Goal: Task Accomplishment & Management: Manage account settings

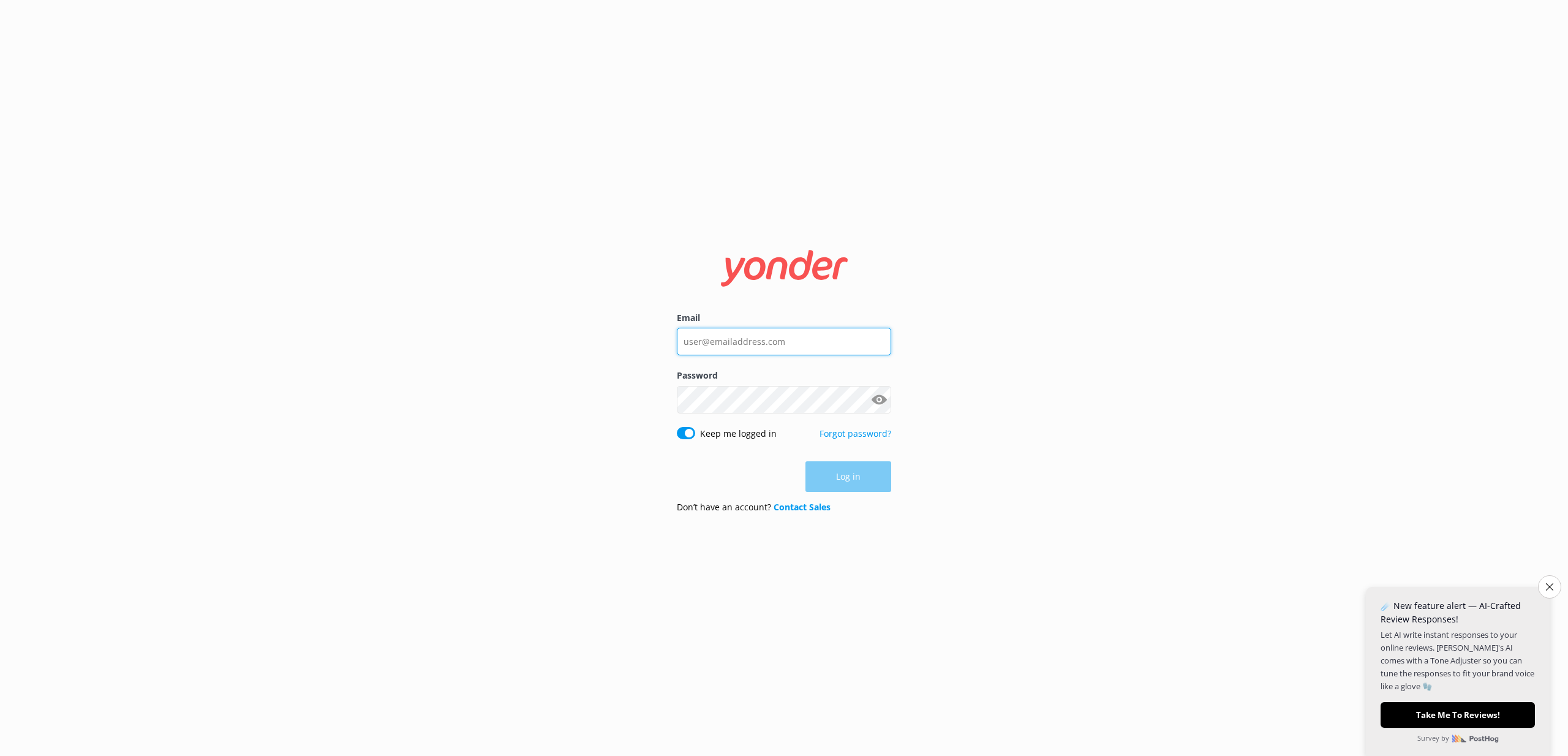
type input "[PERSON_NAME][EMAIL_ADDRESS][DOMAIN_NAME]"
click at [839, 476] on div "Log in" at bounding box center [784, 477] width 214 height 31
click at [837, 477] on button "Log in" at bounding box center [848, 477] width 86 height 31
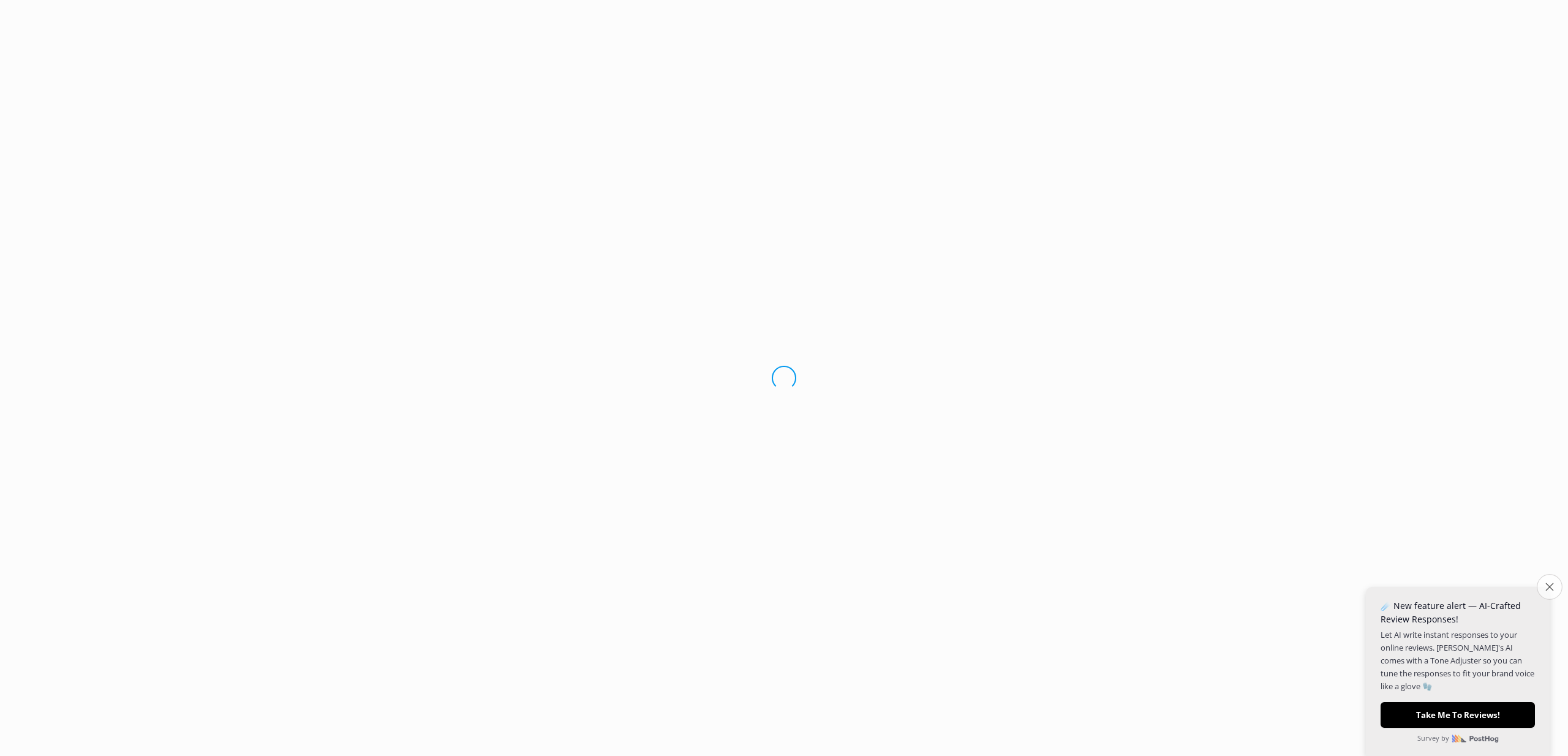
click at [1548, 591] on button "Close survey" at bounding box center [1549, 586] width 26 height 26
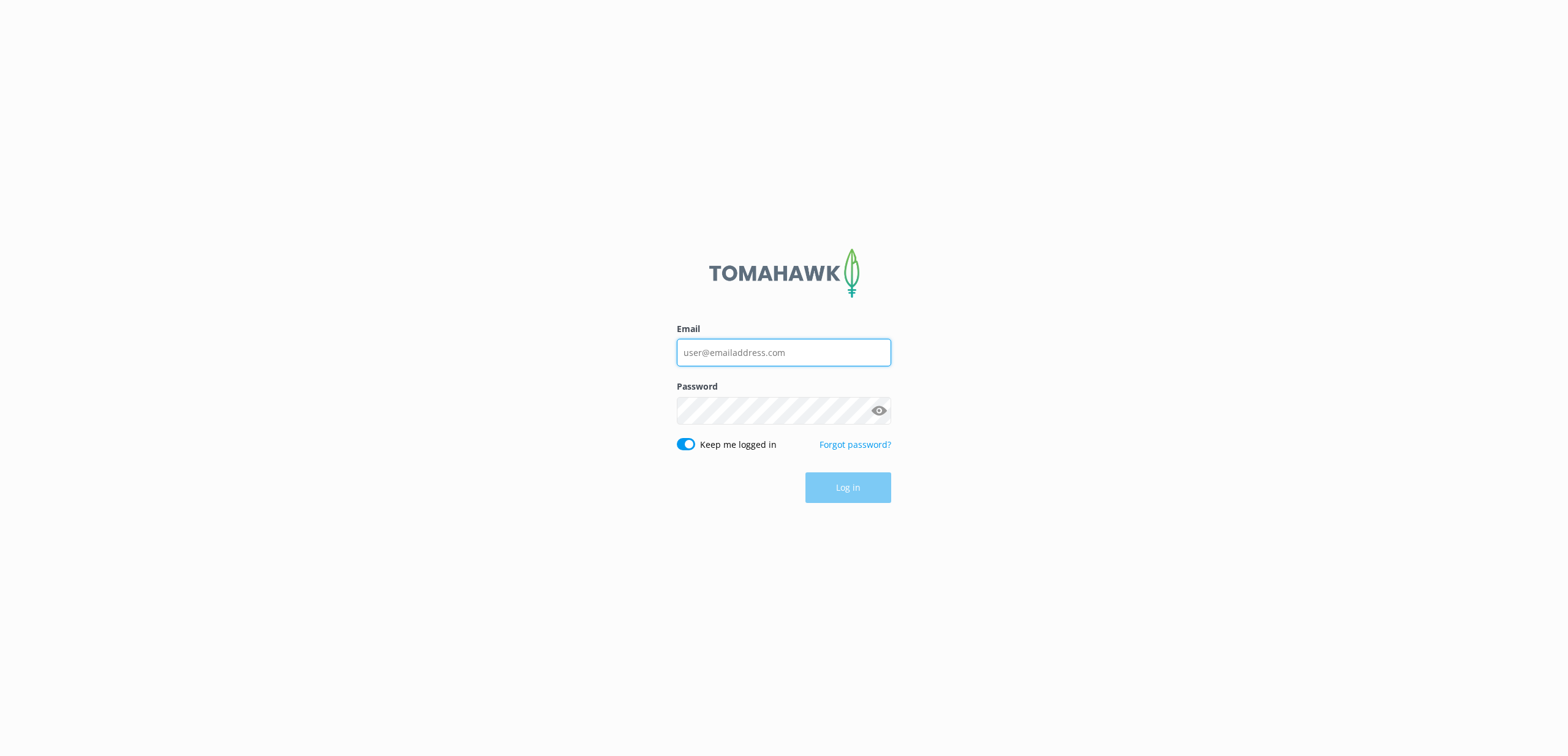
type input "[PERSON_NAME][EMAIL_ADDRESS][DOMAIN_NAME]"
click at [860, 492] on div "Log in" at bounding box center [784, 488] width 214 height 31
click at [837, 492] on button "Log in" at bounding box center [848, 488] width 86 height 31
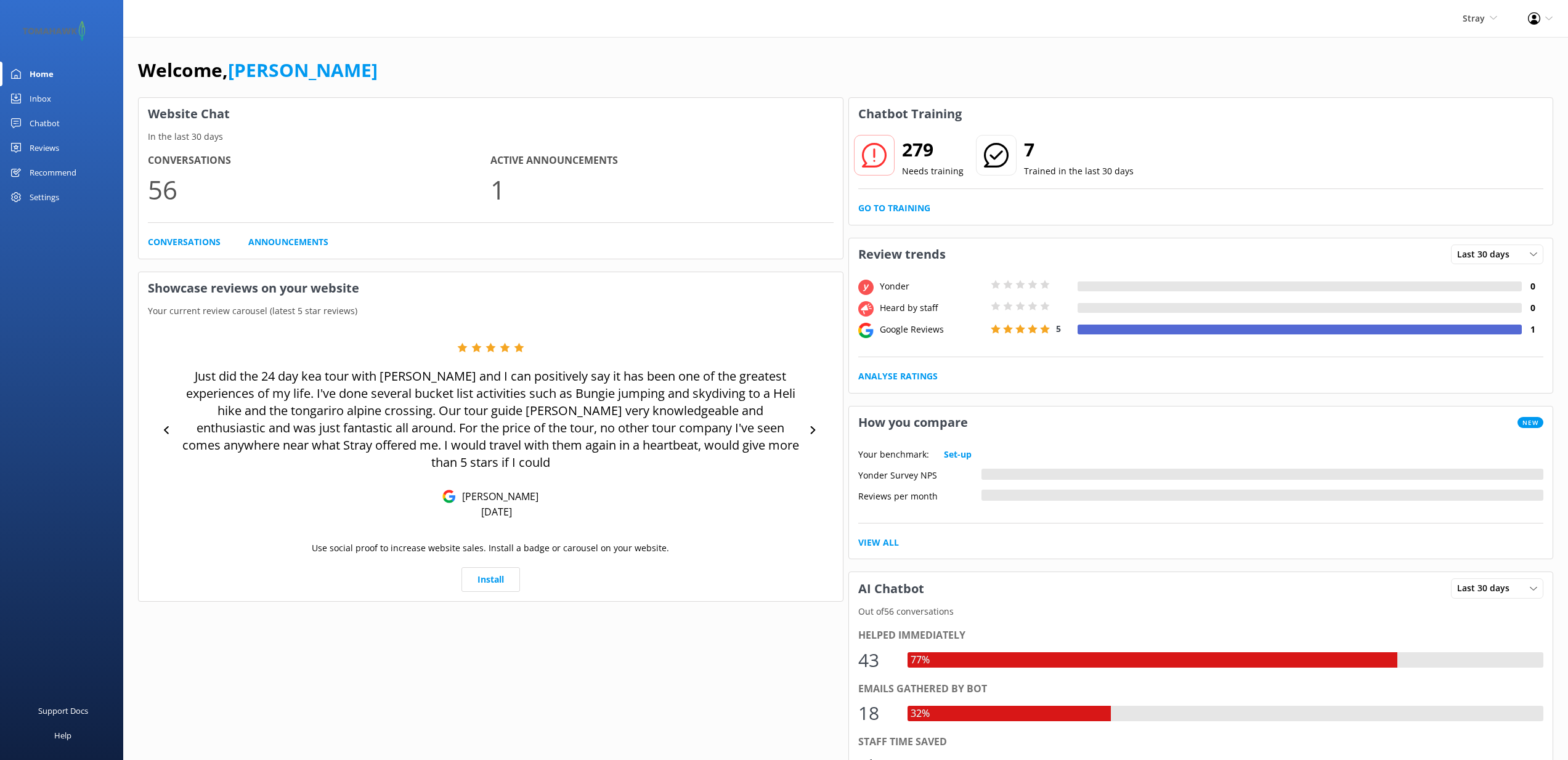
click at [1555, 20] on div "Profile Settings Logout" at bounding box center [1540, 18] width 56 height 37
click at [1499, 49] on link "Profile Settings" at bounding box center [1506, 54] width 123 height 31
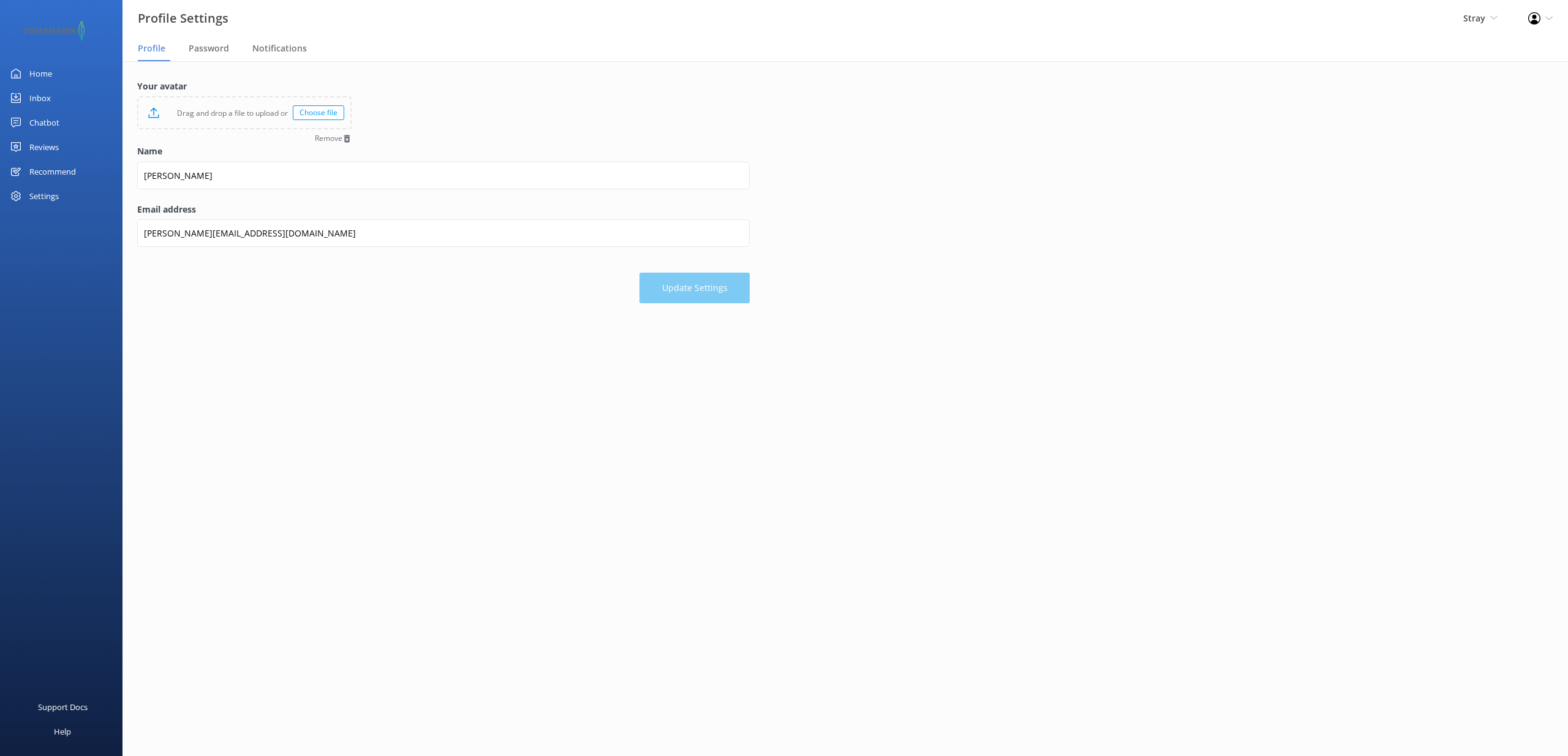
click at [221, 65] on div "Your avatar Drag and drop a file to upload or Choose file Remove Name Sam Email…" at bounding box center [845, 194] width 1445 height 267
click at [275, 48] on span "Notifications" at bounding box center [279, 48] width 54 height 12
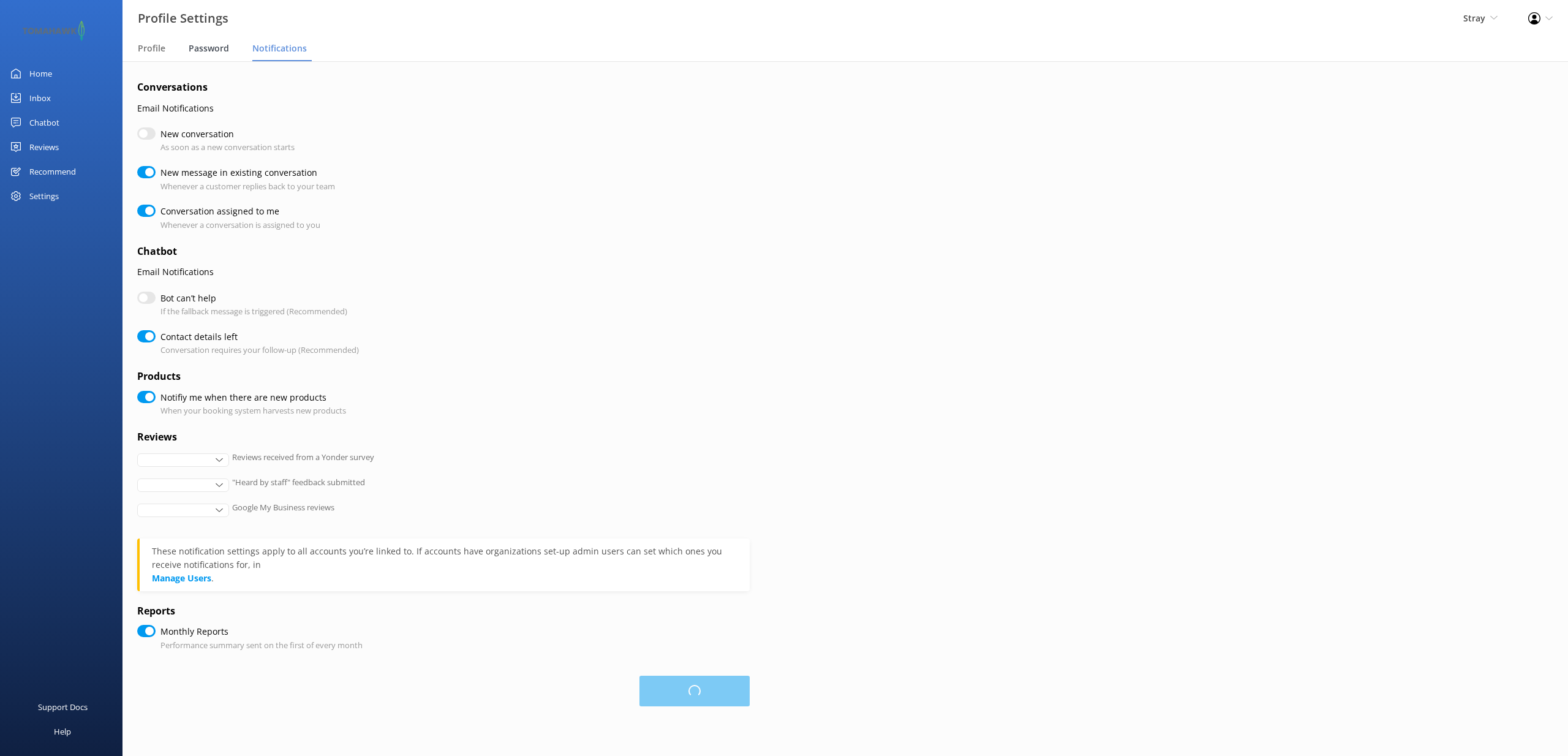
checkbox input "true"
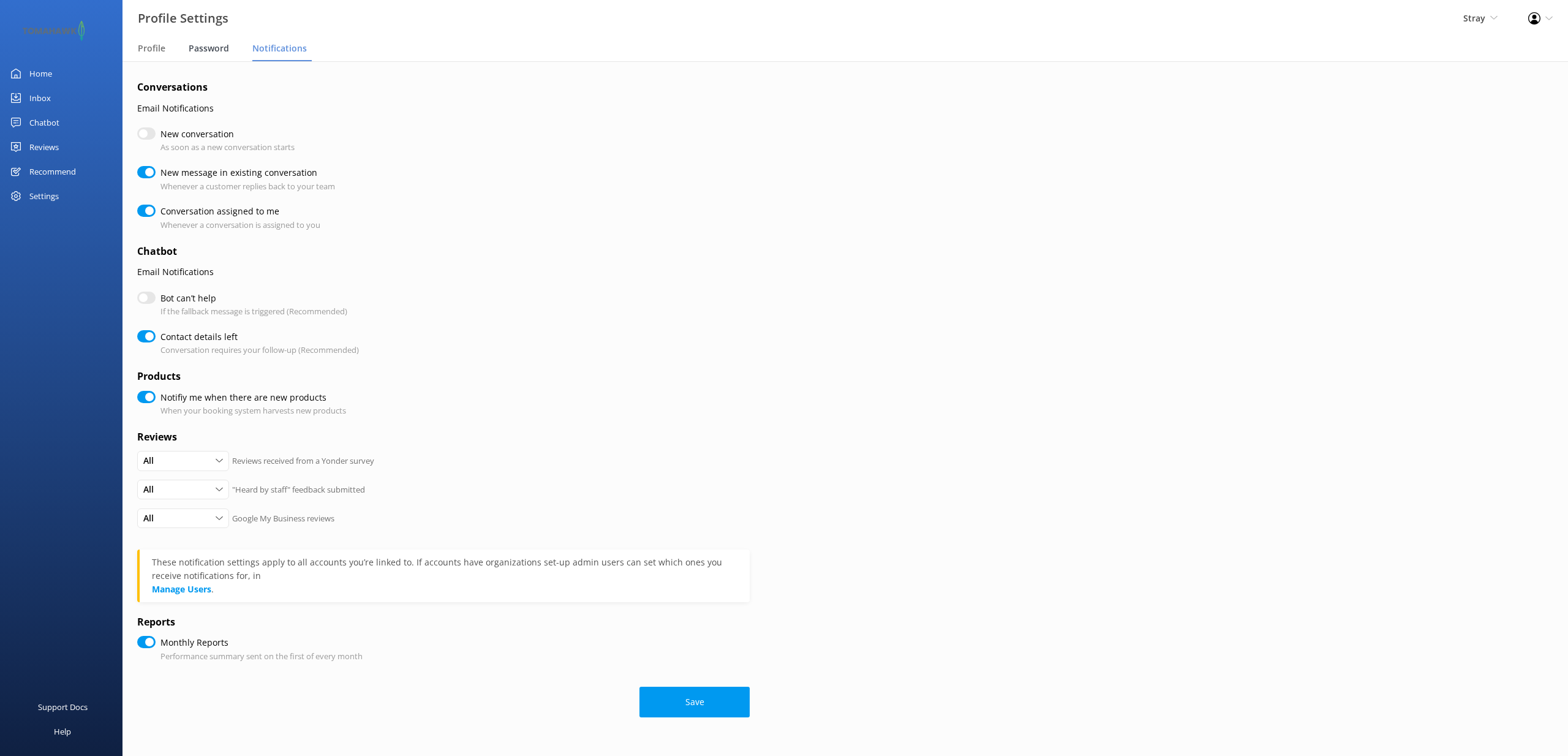
click at [201, 48] on span "Password" at bounding box center [208, 48] width 40 height 12
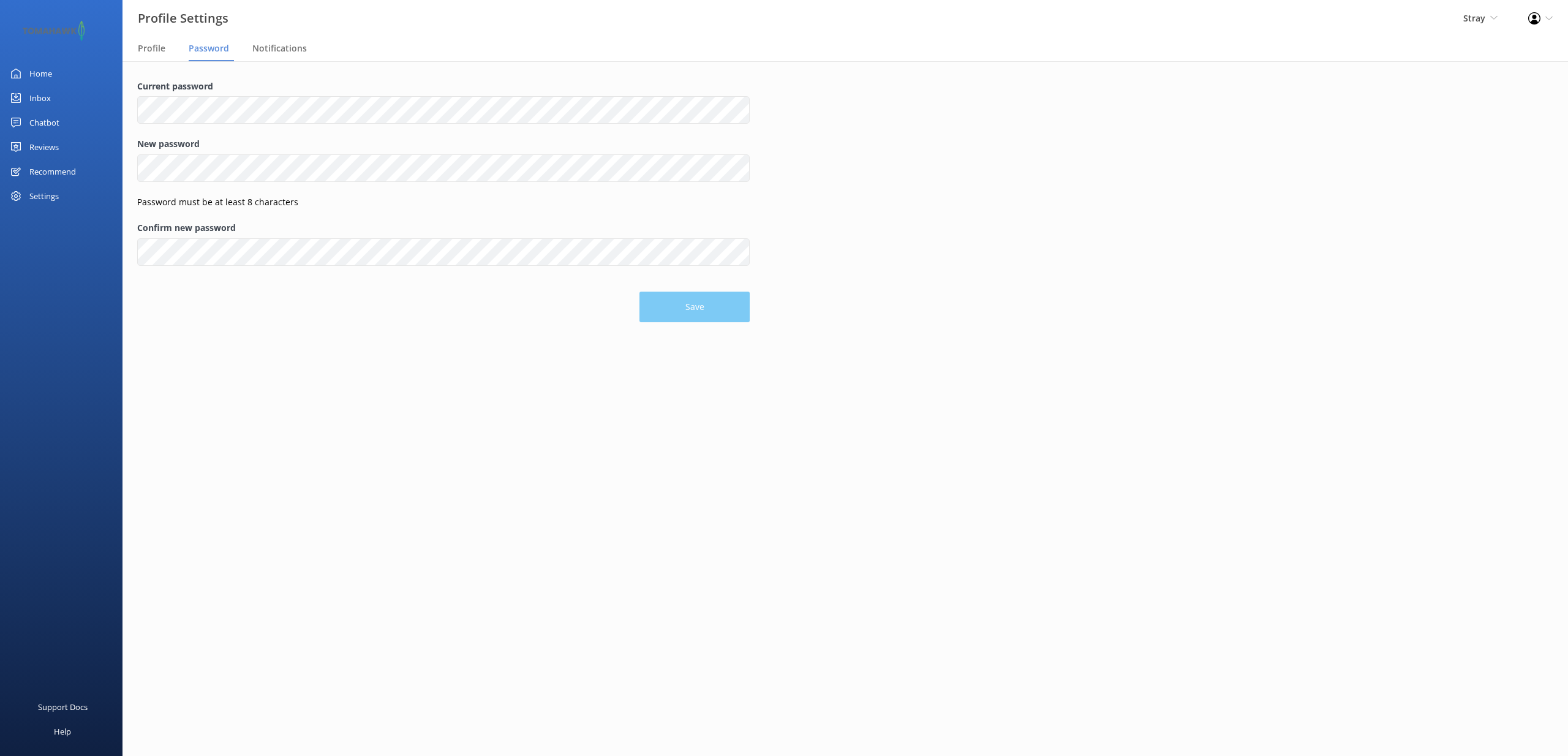
click at [66, 68] on link "Home" at bounding box center [61, 74] width 122 height 25
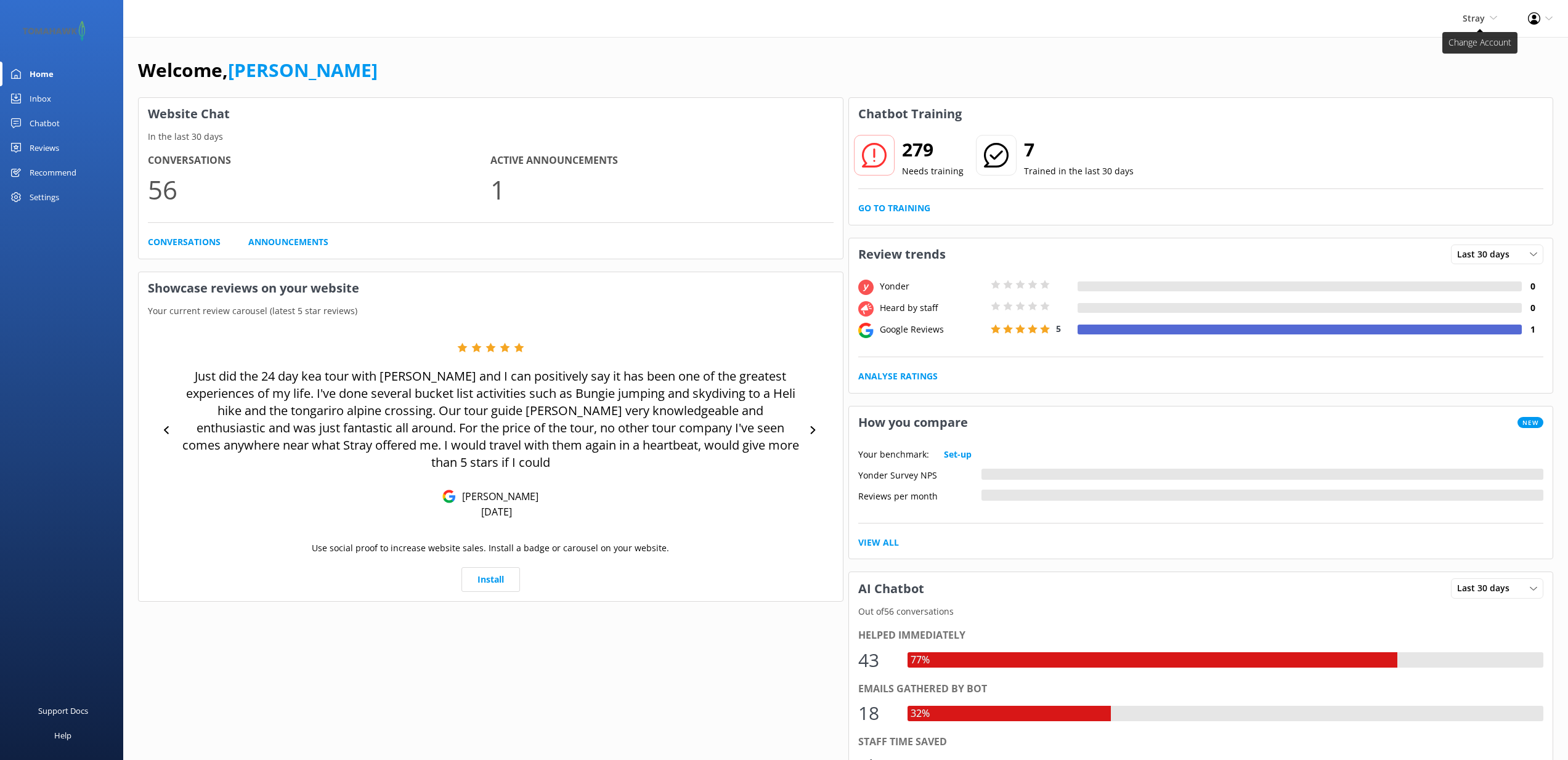
click at [1486, 14] on span "Stray Stray Kirra Tours Flying Kiwi" at bounding box center [1480, 18] width 35 height 13
click at [1296, 68] on div "Welcome, Sam" at bounding box center [846, 77] width 1415 height 42
click at [57, 208] on div "Settings" at bounding box center [44, 197] width 30 height 25
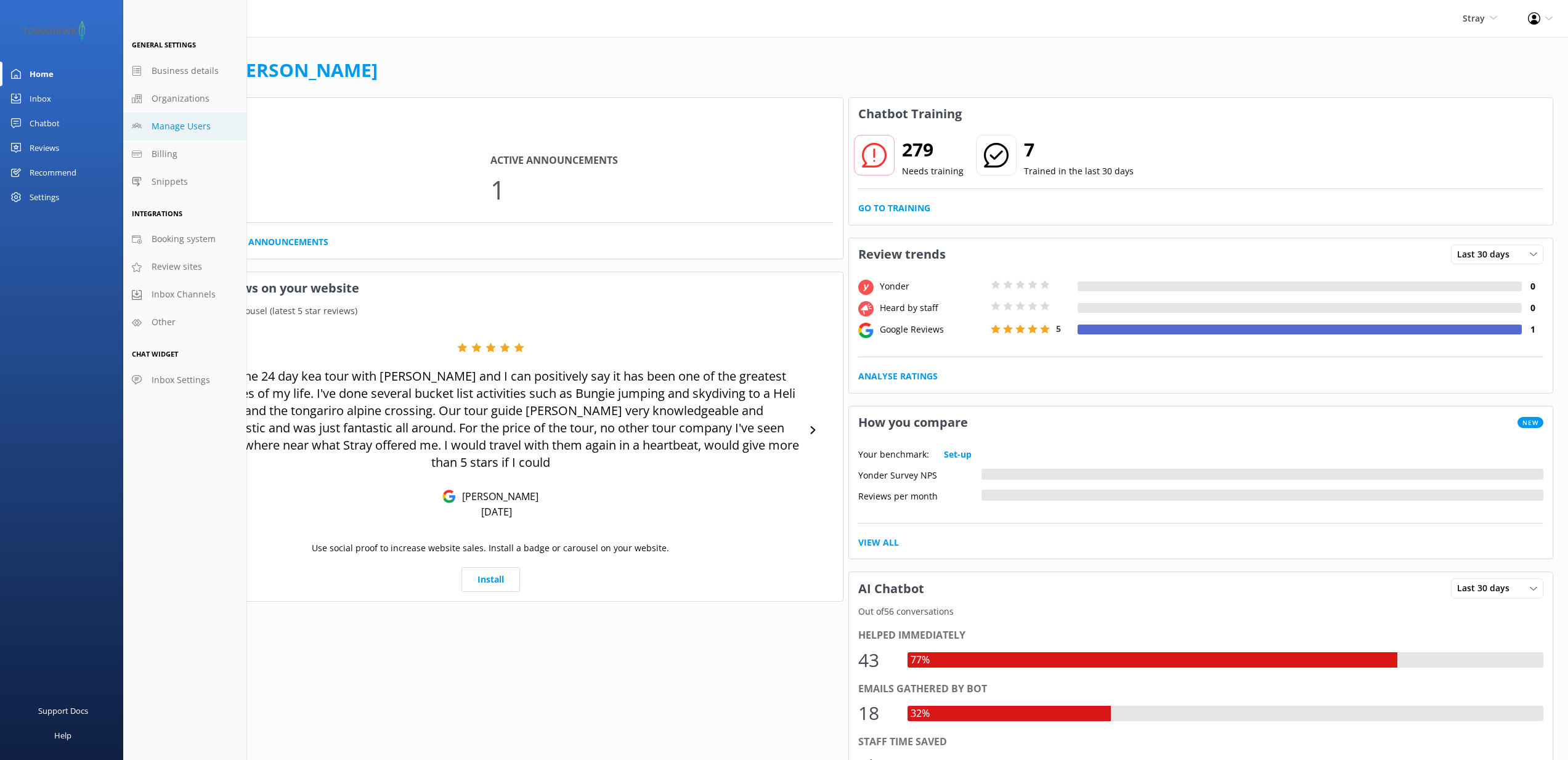
click at [179, 128] on span "Manage Users" at bounding box center [182, 126] width 60 height 13
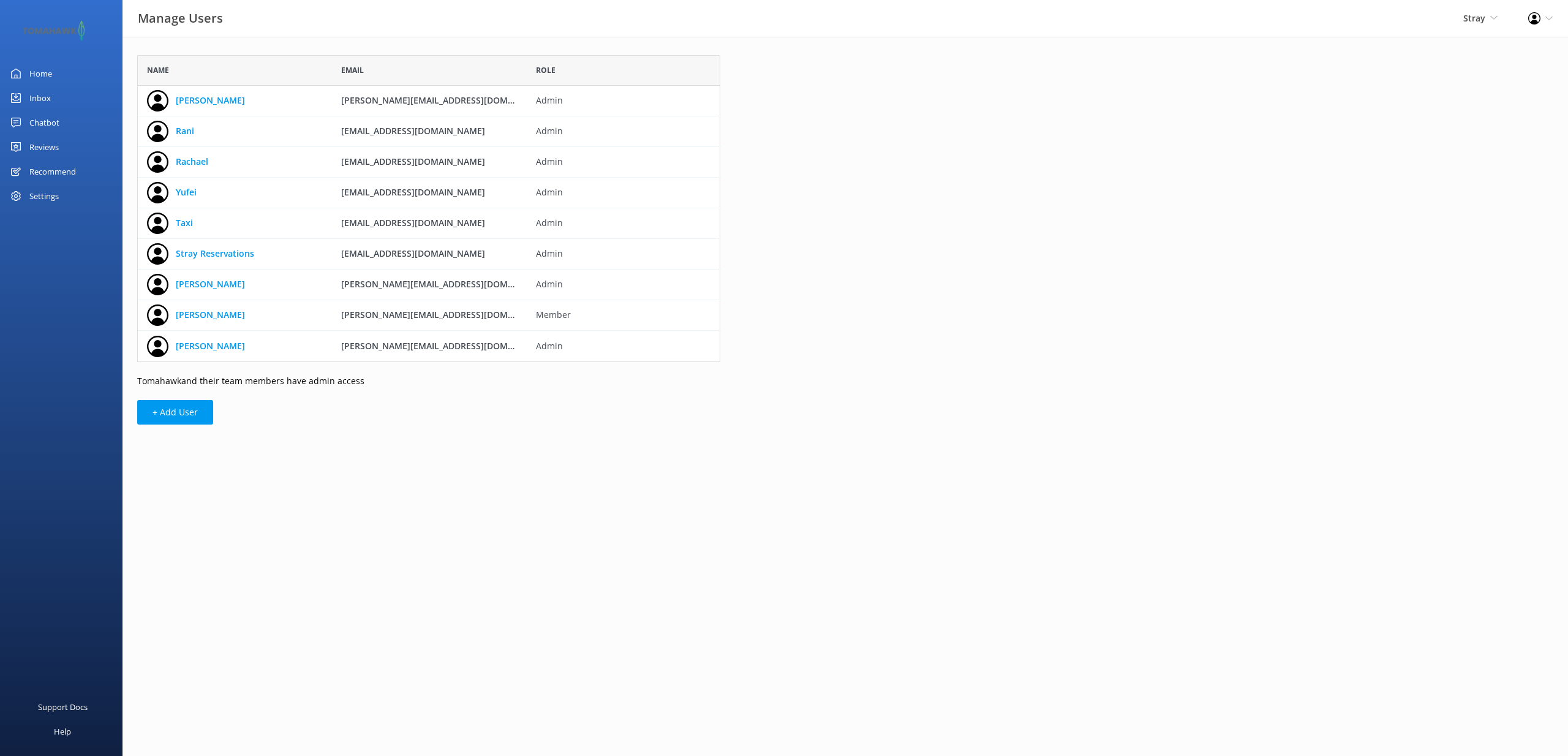
scroll to position [297, 573]
click at [465, 437] on div "Name Email Role Celia celia@straytravel.com Admin Rani rani@straytravel.com Adm…" at bounding box center [428, 242] width 612 height 412
click at [410, 419] on div "Name Email Role Celia celia@straytravel.com Admin Rani rani@straytravel.com Adm…" at bounding box center [428, 242] width 612 height 412
click at [482, 428] on div "Name Email Role Celia celia@straytravel.com Admin Rani rani@straytravel.com Adm…" at bounding box center [428, 242] width 612 height 412
click at [473, 421] on div "Name Email Role Celia celia@straytravel.com Admin Rani rani@straytravel.com Adm…" at bounding box center [428, 242] width 612 height 412
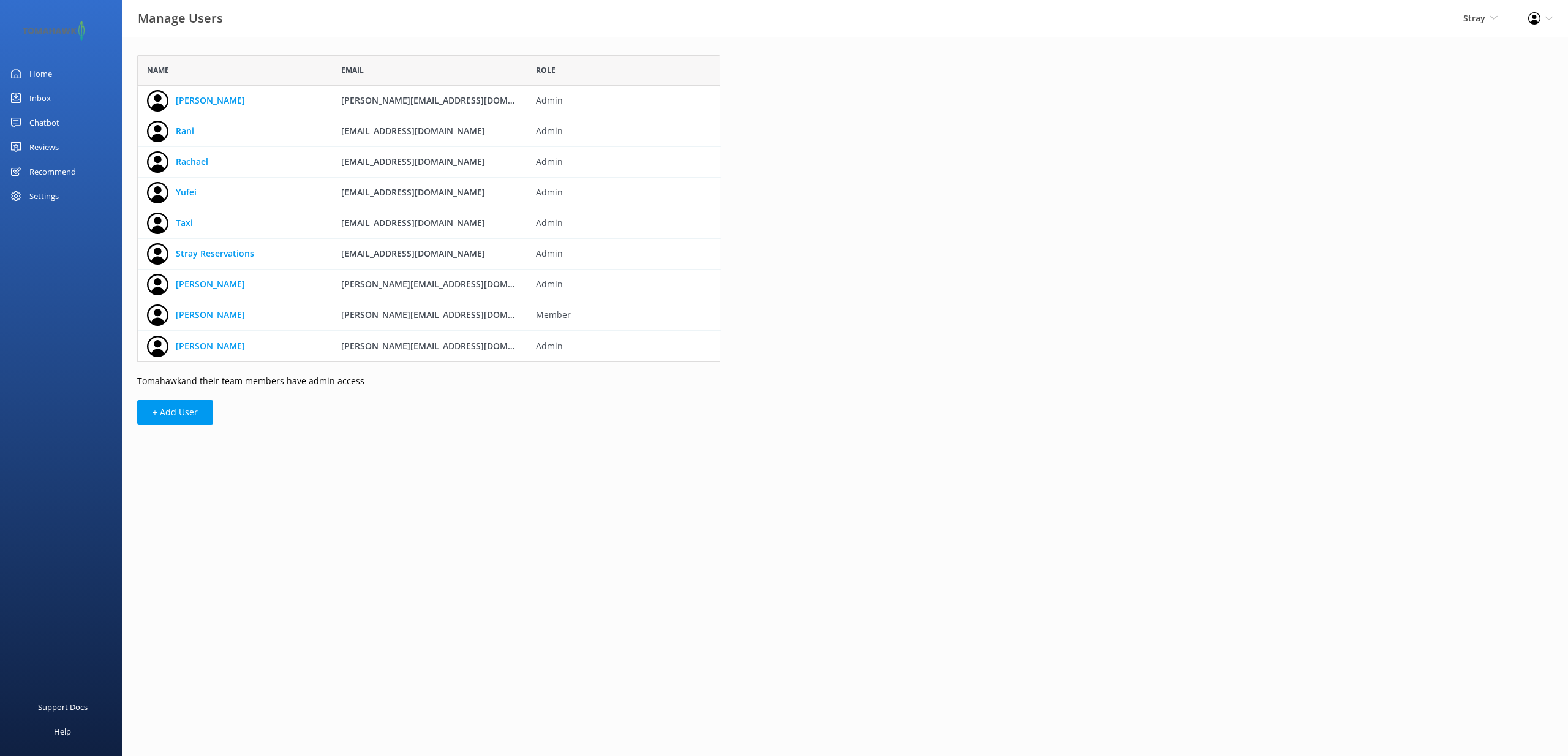
click at [603, 506] on main "Name Email Role Celia celia@straytravel.com Admin Rani rani@straytravel.com Adm…" at bounding box center [845, 396] width 1445 height 719
